Goal: Check status: Check status

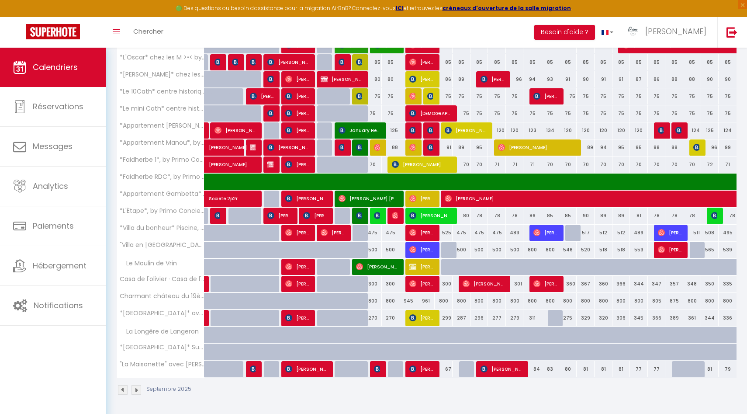
scroll to position [302, 0]
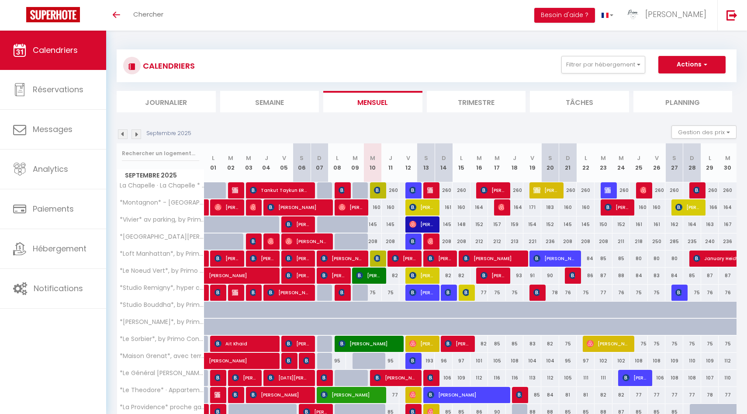
click at [680, 106] on li "Planning" at bounding box center [682, 101] width 99 height 21
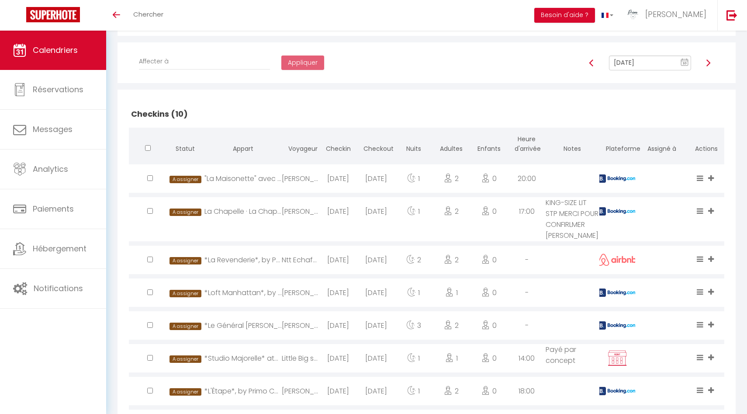
scroll to position [143, 0]
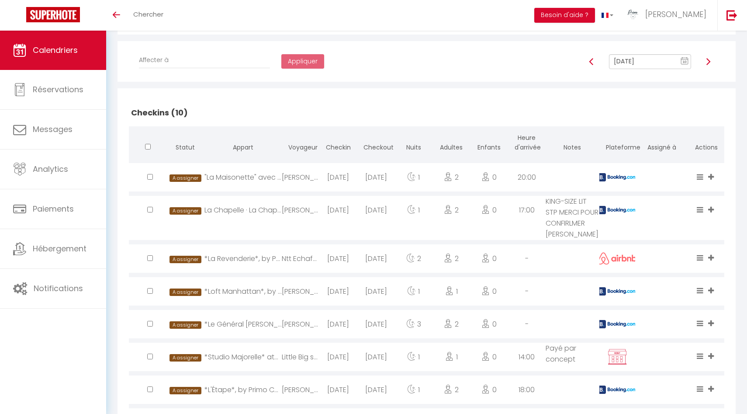
click at [279, 370] on div "*Studio Majorelle* atypique en hyper centre, by Primo Conciergerie" at bounding box center [242, 356] width 77 height 28
select select "0"
select select "1"
select select
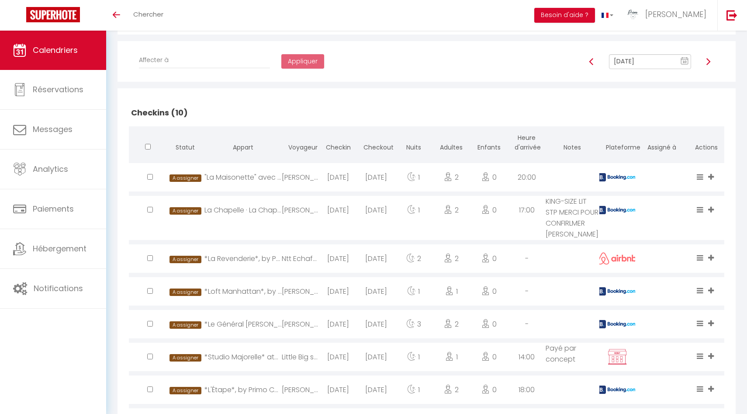
select select
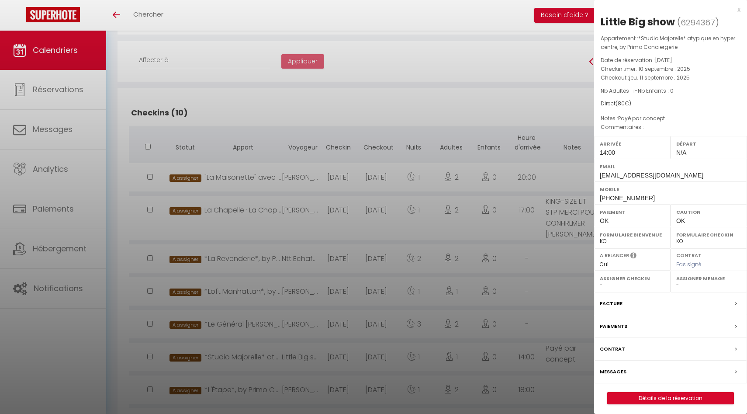
drag, startPoint x: 674, startPoint y: 23, endPoint x: 601, endPoint y: 20, distance: 72.5
click at [601, 20] on h2 "Little Big show ( 6294367 )" at bounding box center [670, 22] width 140 height 15
click at [409, 241] on div at bounding box center [373, 207] width 747 height 414
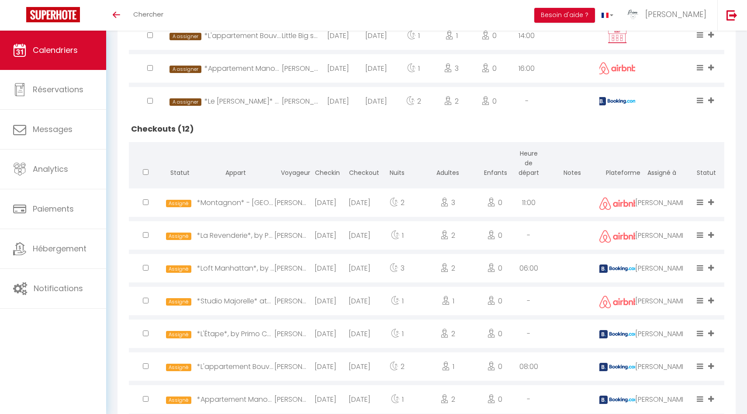
scroll to position [0, 0]
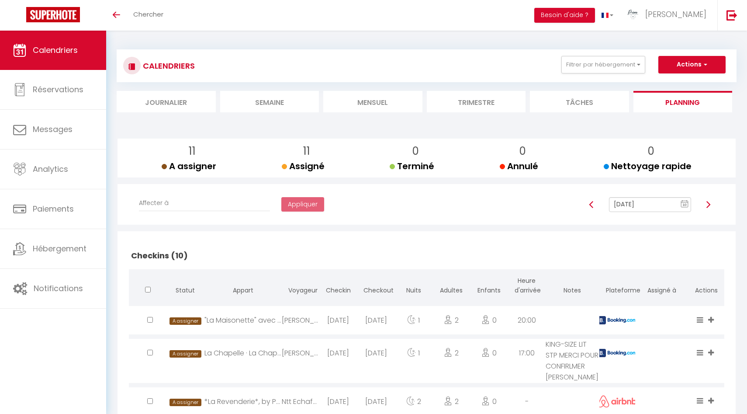
click at [707, 205] on img at bounding box center [707, 204] width 7 height 7
type input "Sep 11, 2025"
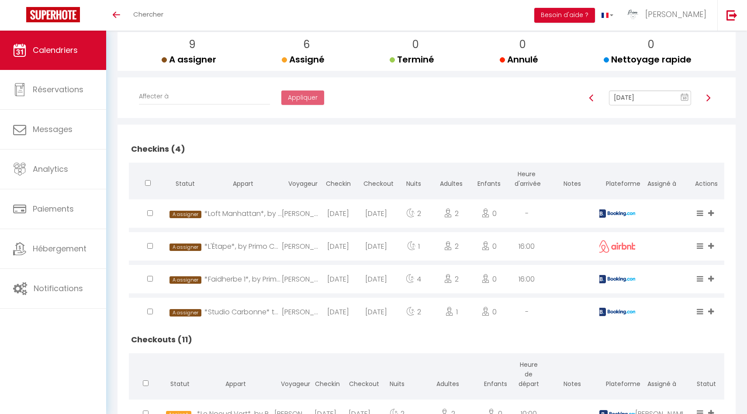
scroll to position [106, 0]
